Goal: Navigation & Orientation: Find specific page/section

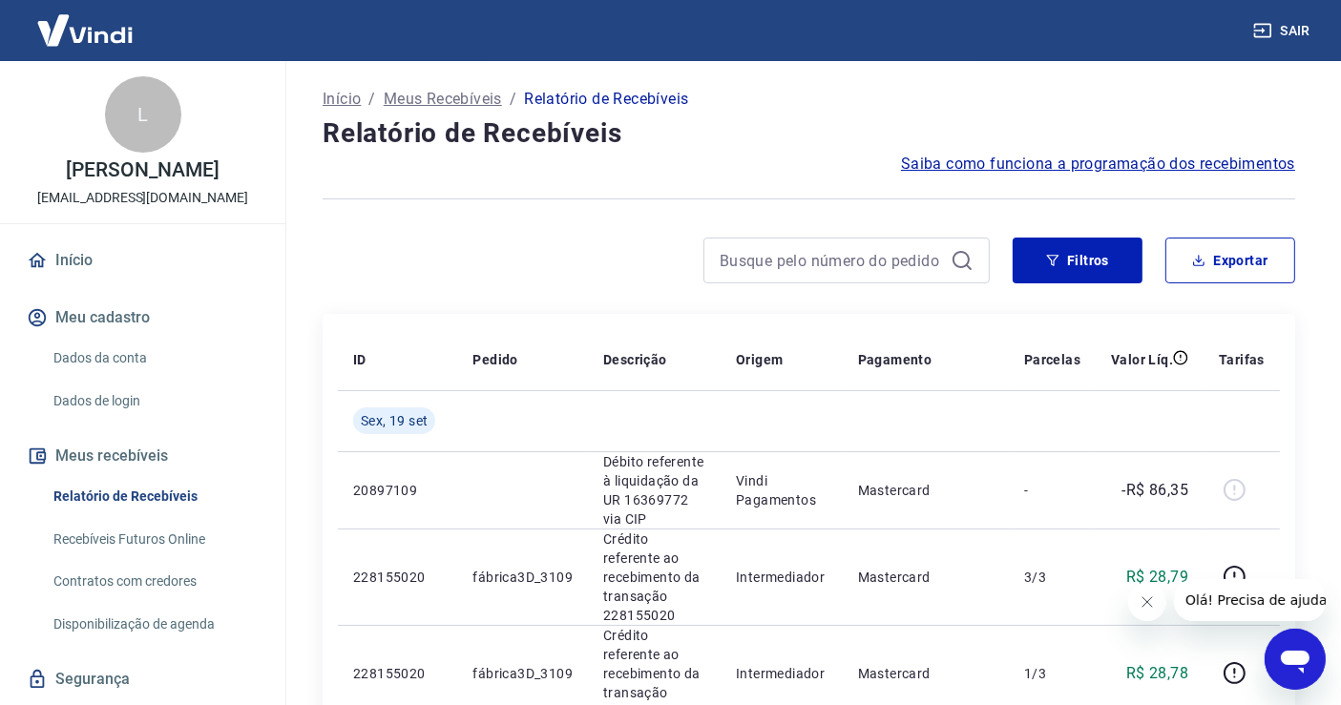
click at [1146, 600] on icon "Fechar mensagem da empresa" at bounding box center [1146, 601] width 10 height 10
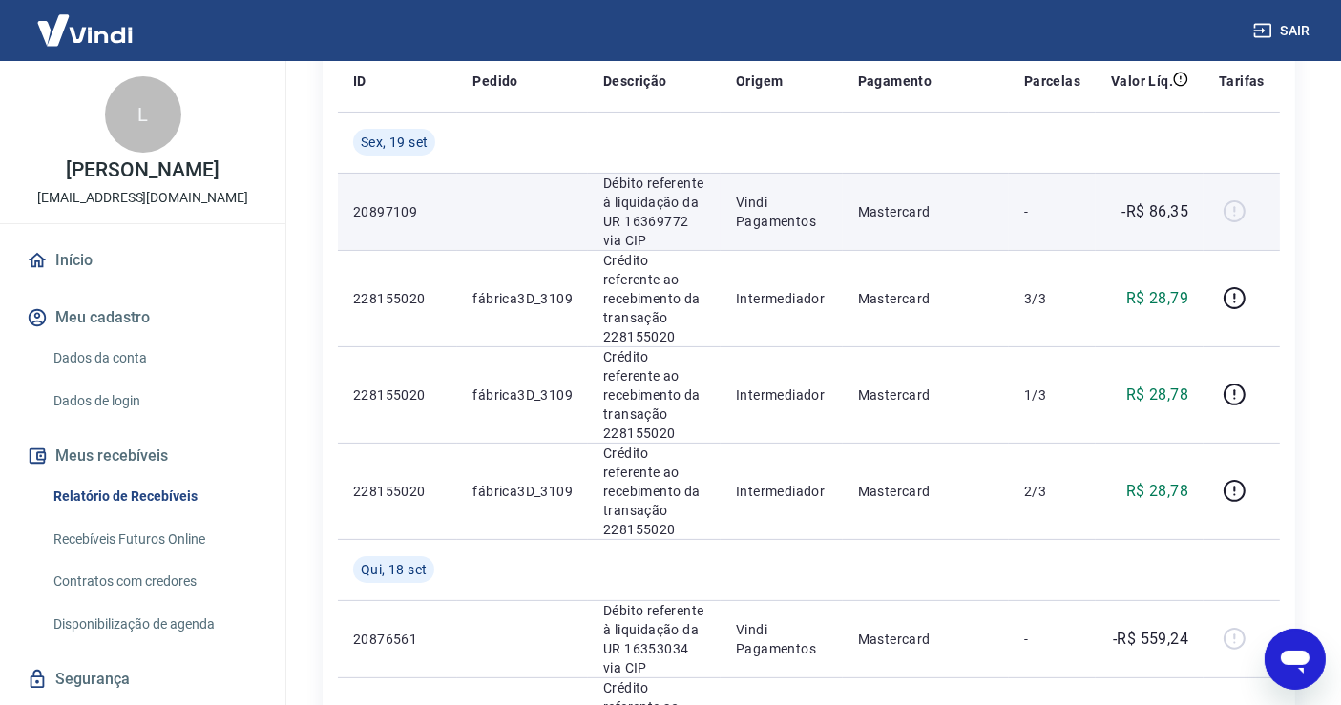
scroll to position [283, 0]
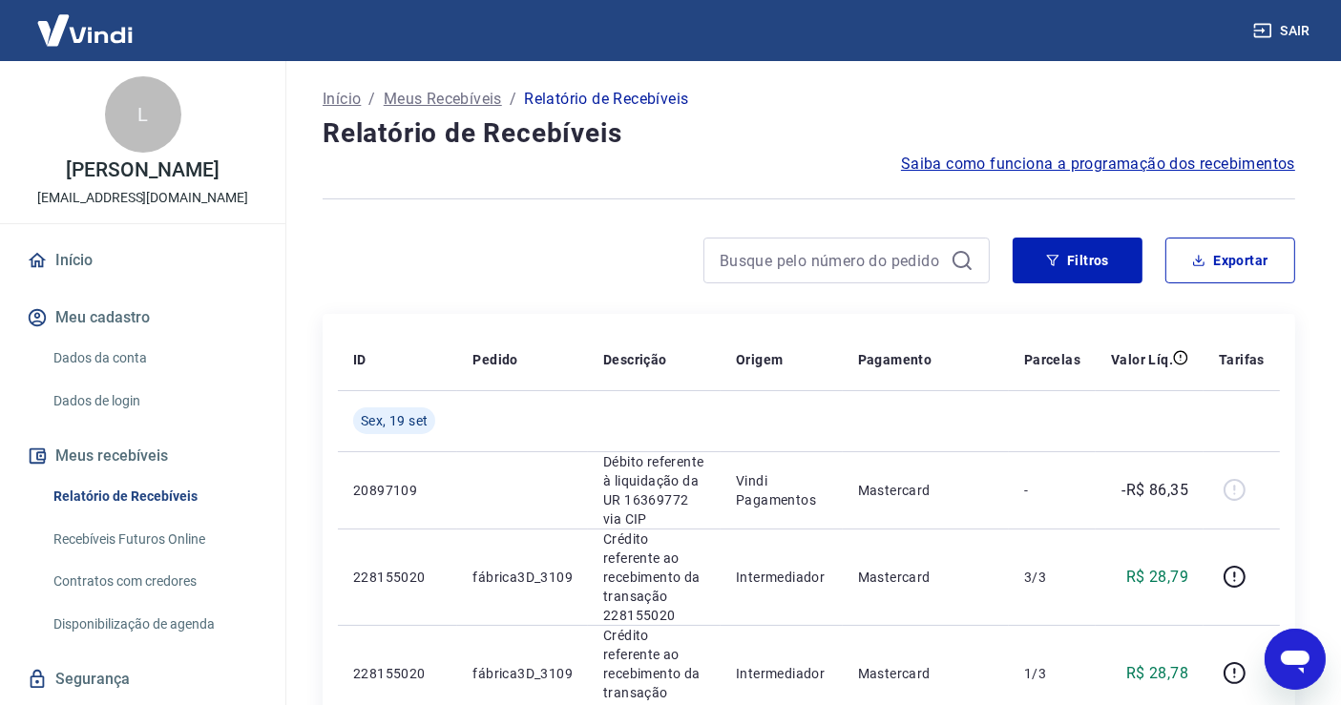
click at [360, 105] on p "Início" at bounding box center [341, 99] width 38 height 23
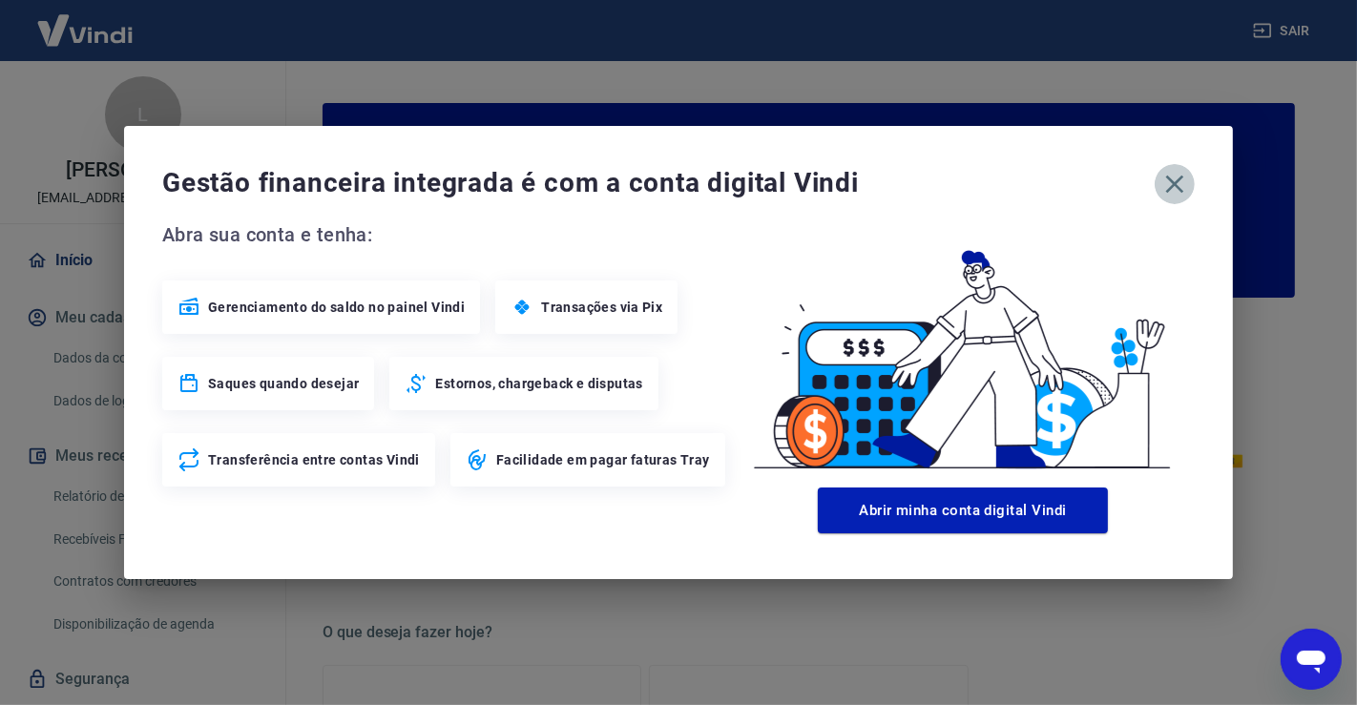
click at [1185, 195] on icon "button" at bounding box center [1174, 184] width 31 height 31
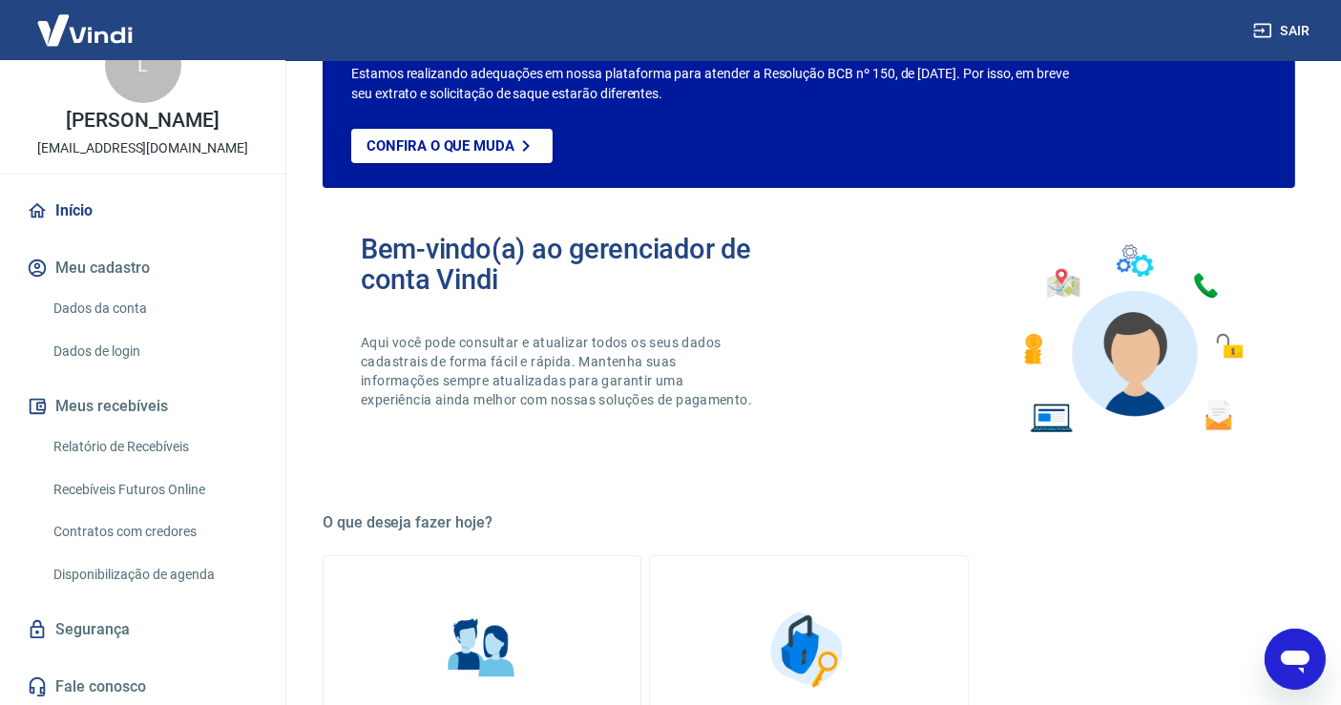
scroll to position [71, 0]
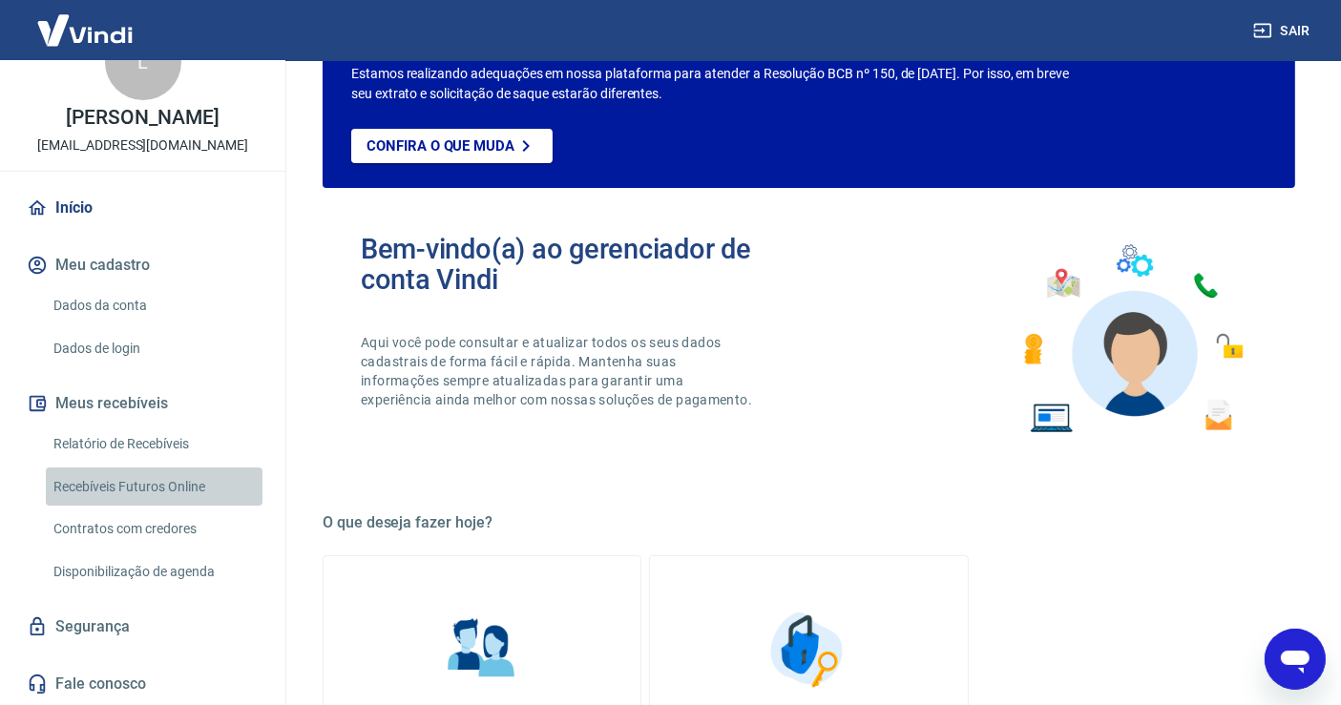
click at [183, 492] on link "Recebíveis Futuros Online" at bounding box center [154, 487] width 217 height 39
